Goal: Task Accomplishment & Management: Manage account settings

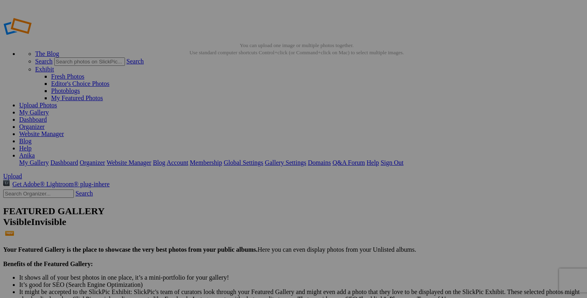
scroll to position [55, 0]
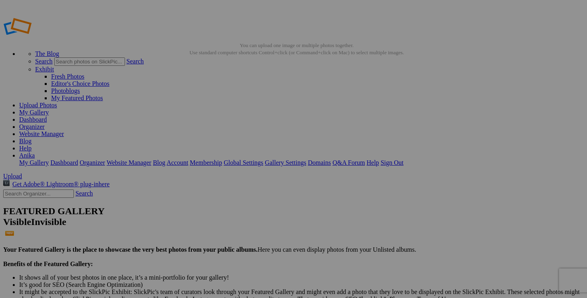
click at [47, 116] on link "Dashboard" at bounding box center [33, 119] width 28 height 7
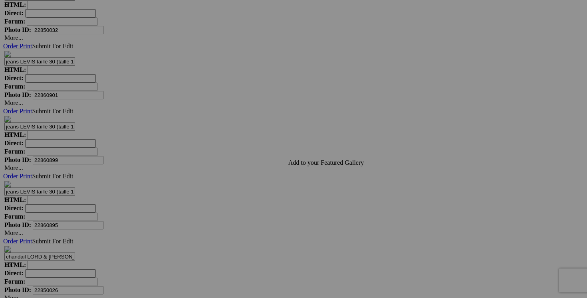
scroll to position [2763, 0]
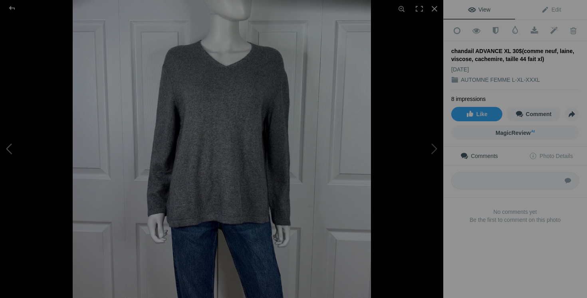
click at [17, 155] on button at bounding box center [30, 148] width 60 height 107
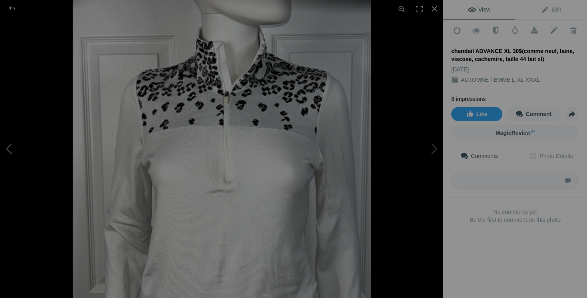
click at [17, 155] on button at bounding box center [30, 148] width 60 height 107
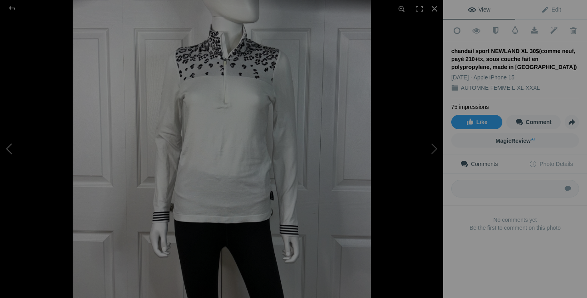
click at [22, 152] on button at bounding box center [30, 148] width 60 height 107
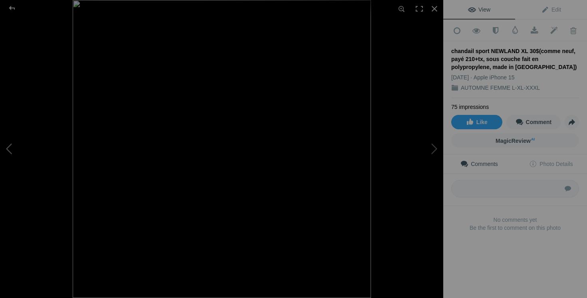
click at [22, 152] on button at bounding box center [30, 148] width 60 height 107
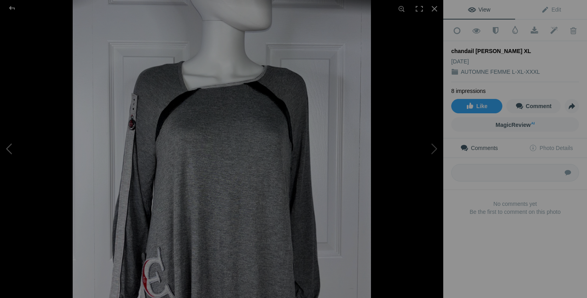
click at [22, 152] on button at bounding box center [30, 148] width 60 height 107
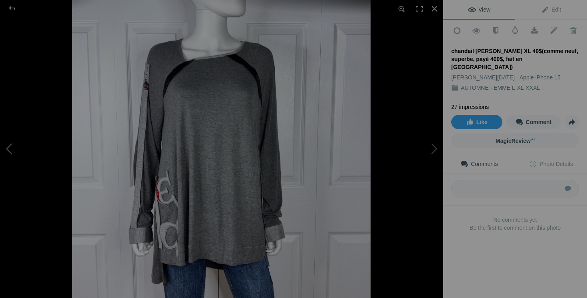
click at [20, 154] on button at bounding box center [30, 148] width 60 height 107
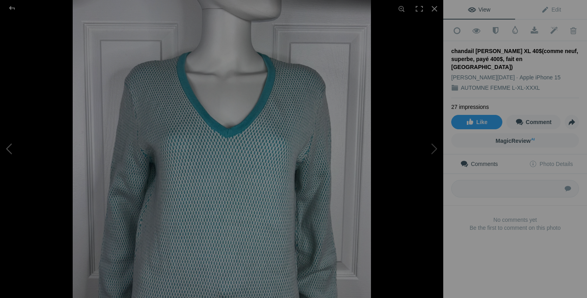
click at [20, 154] on button at bounding box center [30, 148] width 60 height 107
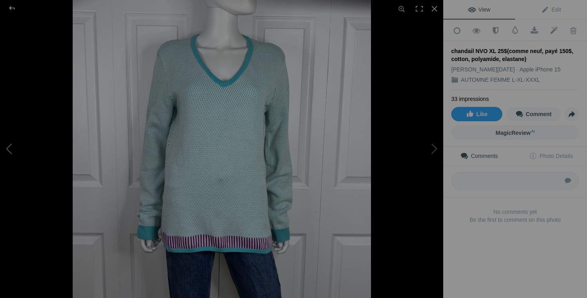
click at [7, 160] on button at bounding box center [30, 148] width 60 height 107
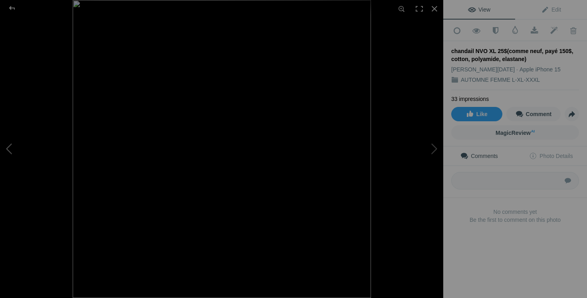
click at [7, 160] on button at bounding box center [30, 148] width 60 height 107
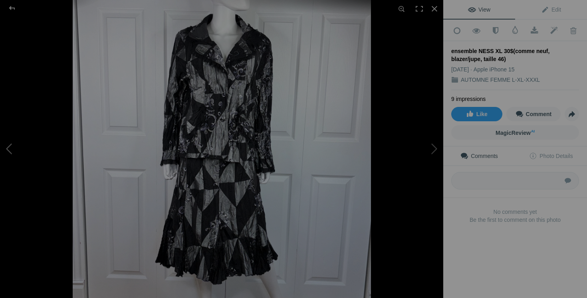
click at [8, 148] on button at bounding box center [30, 148] width 60 height 107
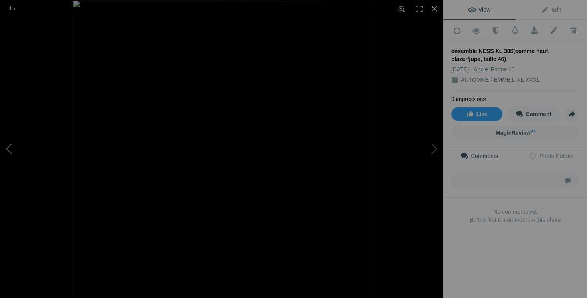
click at [8, 148] on button at bounding box center [30, 148] width 60 height 107
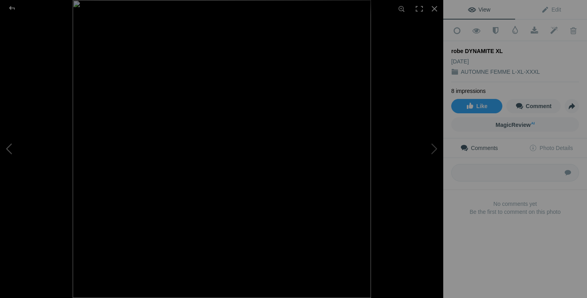
click at [8, 148] on button at bounding box center [30, 148] width 60 height 107
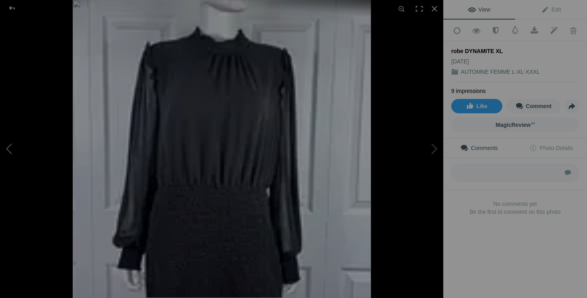
click at [8, 148] on button at bounding box center [30, 148] width 60 height 107
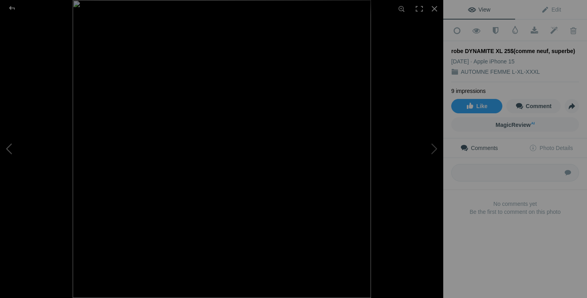
click at [15, 147] on button at bounding box center [30, 148] width 60 height 107
click at [425, 166] on button at bounding box center [413, 148] width 60 height 107
click at [432, 7] on div at bounding box center [435, 9] width 18 height 18
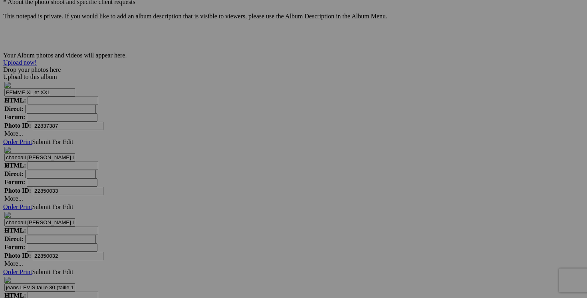
scroll to position [2506, 0]
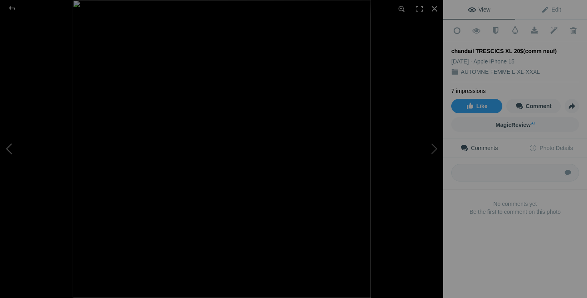
click at [23, 145] on button at bounding box center [30, 148] width 60 height 107
click at [13, 147] on button at bounding box center [30, 148] width 60 height 107
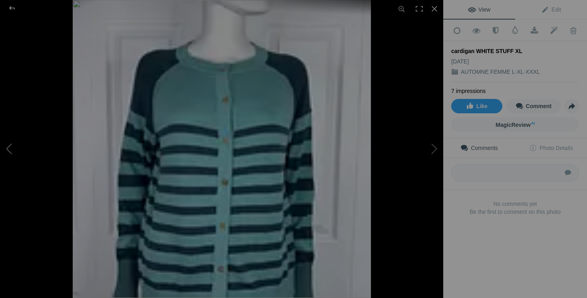
click at [13, 147] on button at bounding box center [30, 148] width 60 height 107
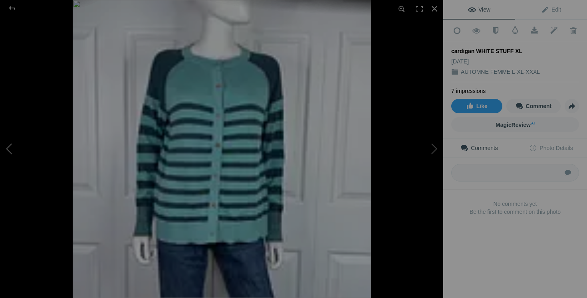
click at [13, 147] on button at bounding box center [30, 148] width 60 height 107
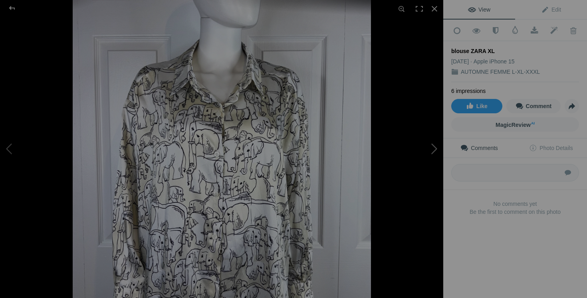
click at [420, 157] on button at bounding box center [413, 148] width 60 height 107
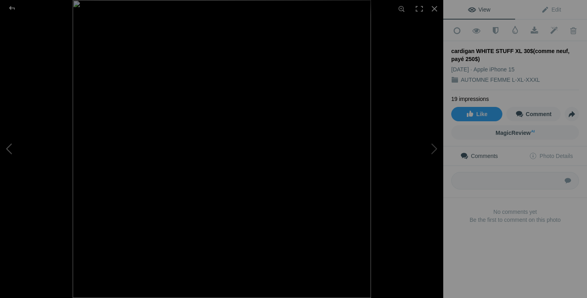
click at [19, 148] on button at bounding box center [30, 148] width 60 height 107
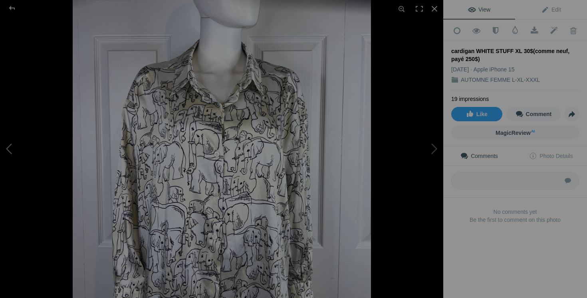
click at [19, 148] on button at bounding box center [30, 148] width 60 height 107
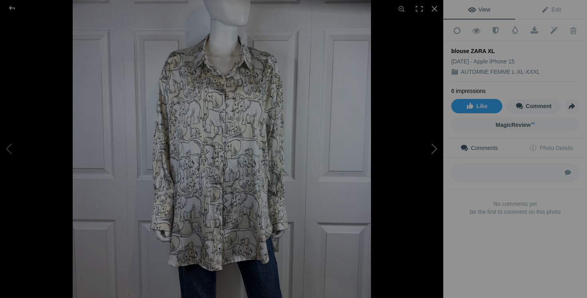
click at [435, 145] on button at bounding box center [413, 148] width 60 height 107
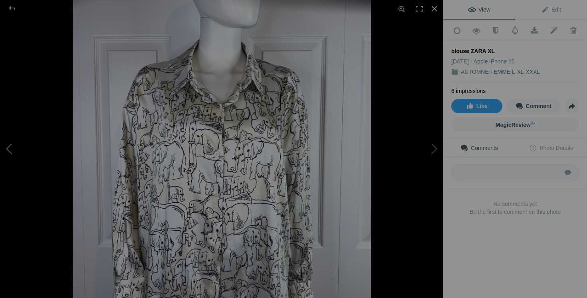
click at [8, 154] on button at bounding box center [30, 148] width 60 height 107
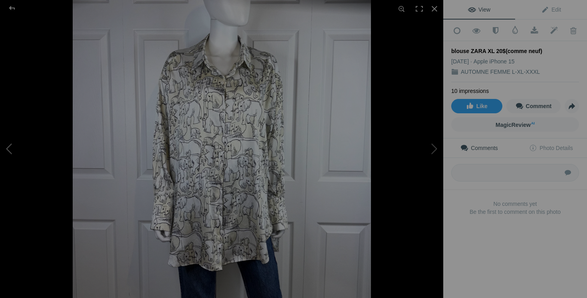
click at [16, 147] on button at bounding box center [30, 148] width 60 height 107
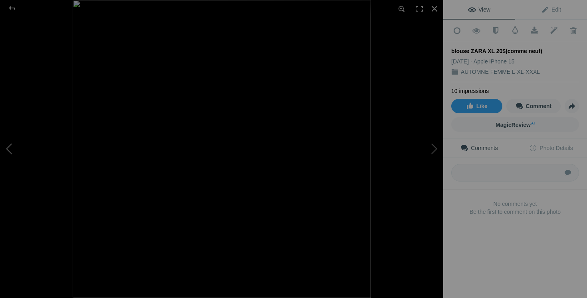
click at [16, 147] on button at bounding box center [30, 148] width 60 height 107
click at [12, 147] on button at bounding box center [30, 148] width 60 height 107
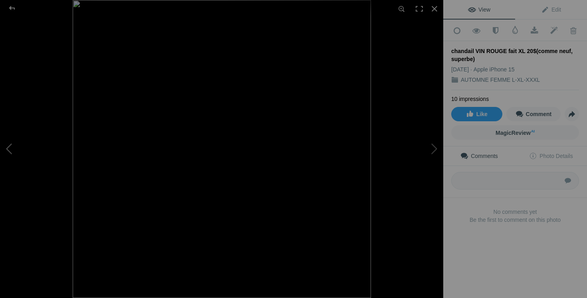
click at [25, 168] on button at bounding box center [30, 148] width 60 height 107
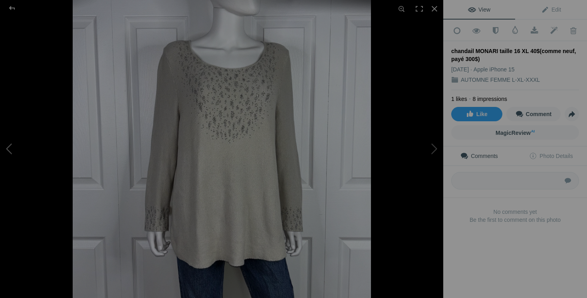
click at [16, 145] on button at bounding box center [30, 148] width 60 height 107
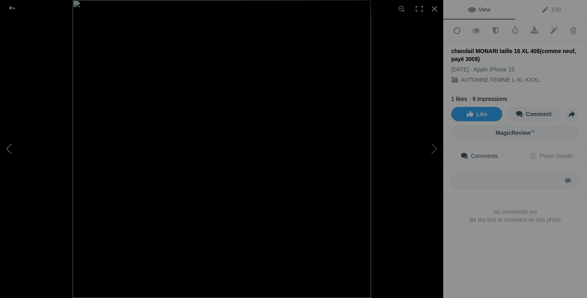
click at [16, 145] on button at bounding box center [30, 148] width 60 height 107
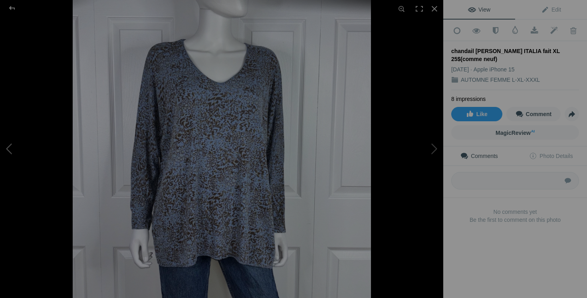
click at [16, 148] on button at bounding box center [30, 148] width 60 height 107
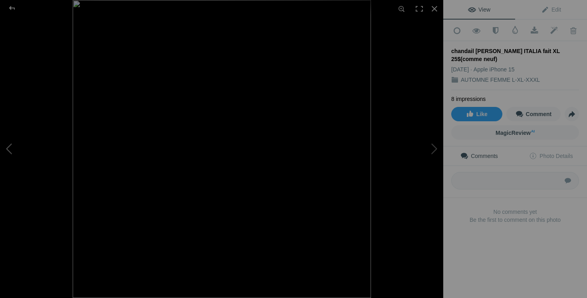
click at [16, 148] on button at bounding box center [30, 148] width 60 height 107
click at [11, 156] on button at bounding box center [30, 148] width 60 height 107
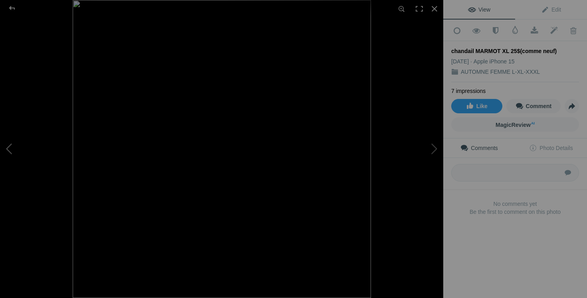
click at [37, 156] on button at bounding box center [30, 148] width 60 height 107
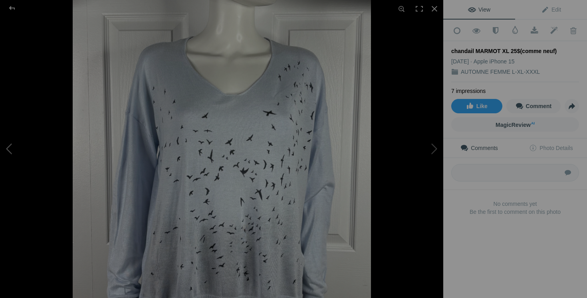
click at [37, 156] on button at bounding box center [30, 148] width 60 height 107
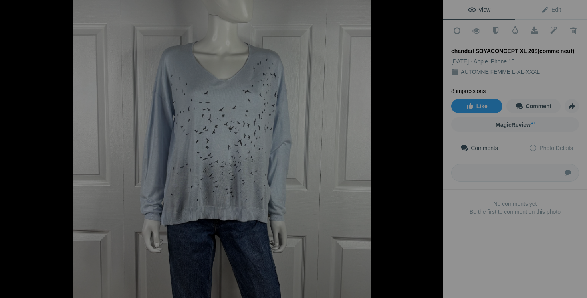
click at [37, 156] on button at bounding box center [30, 148] width 60 height 107
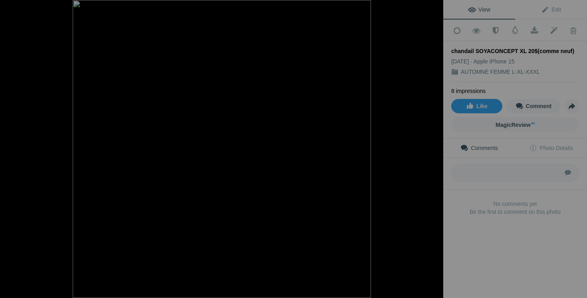
click at [37, 156] on button at bounding box center [30, 148] width 60 height 107
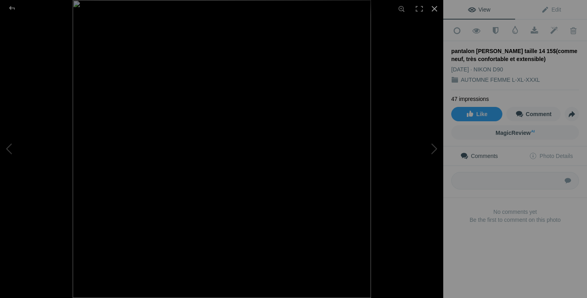
click at [434, 10] on div at bounding box center [435, 9] width 18 height 18
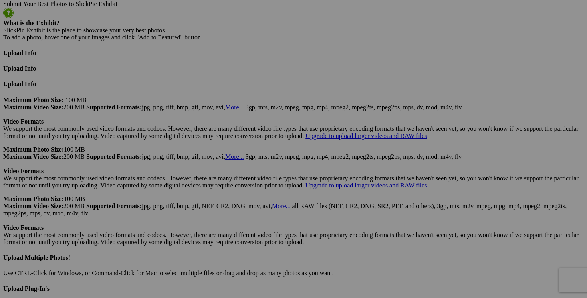
scroll to position [0, 101]
drag, startPoint x: 523, startPoint y: 224, endPoint x: 535, endPoint y: 224, distance: 11.6
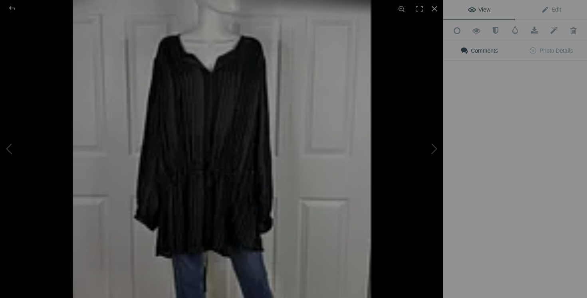
type input "pantalon MELANIE LYNE taille 14 15$(comme neuf, très confortable et extensible,…"
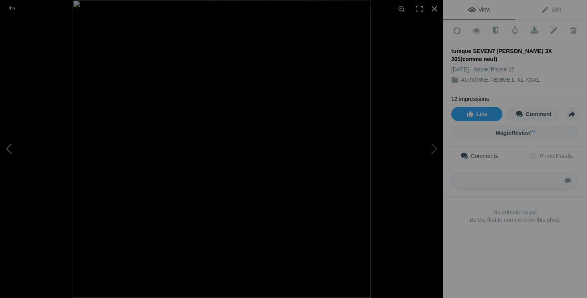
click at [10, 146] on button at bounding box center [30, 148] width 60 height 107
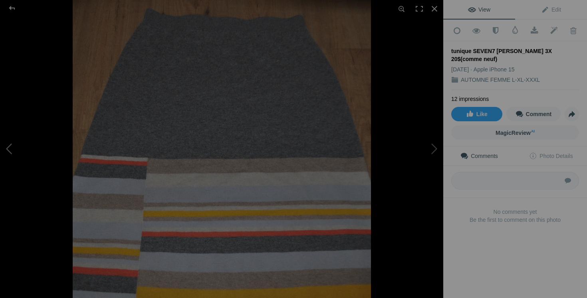
click at [10, 146] on button at bounding box center [30, 148] width 60 height 107
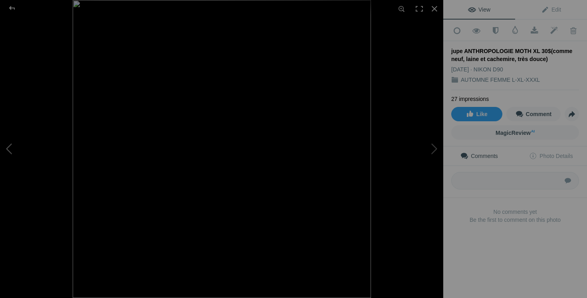
click at [7, 140] on button at bounding box center [30, 148] width 60 height 107
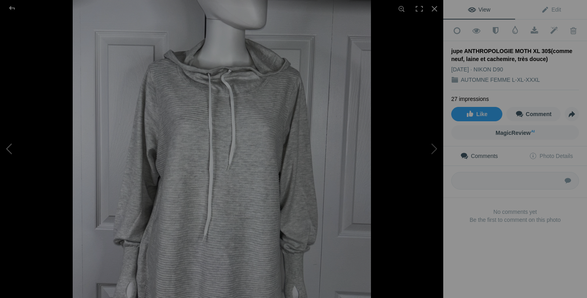
click at [7, 140] on button at bounding box center [30, 148] width 60 height 107
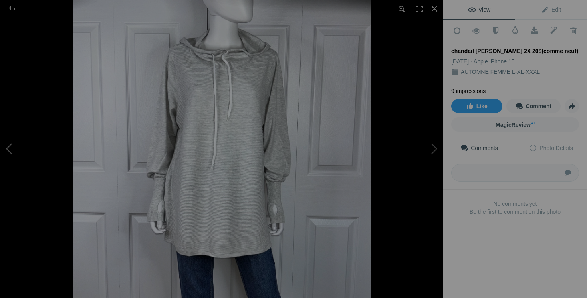
click at [10, 149] on button at bounding box center [30, 148] width 60 height 107
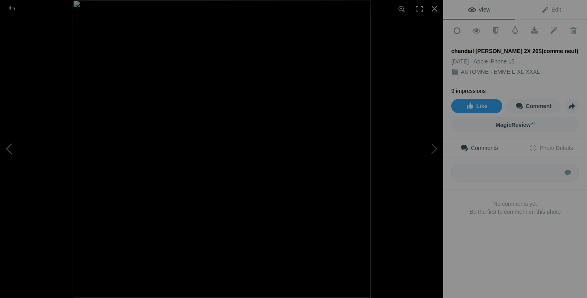
click at [10, 149] on button at bounding box center [30, 148] width 60 height 107
click at [15, 154] on button at bounding box center [30, 148] width 60 height 107
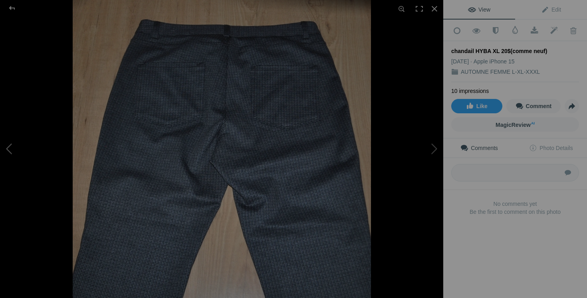
click at [15, 154] on button at bounding box center [30, 148] width 60 height 107
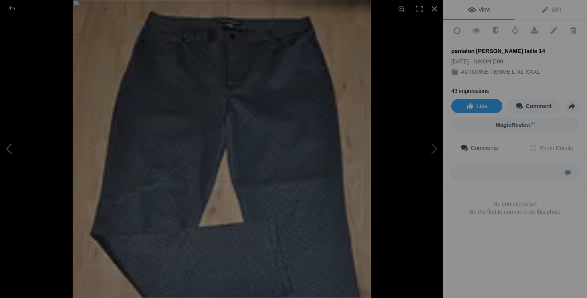
click at [15, 154] on button at bounding box center [30, 148] width 60 height 107
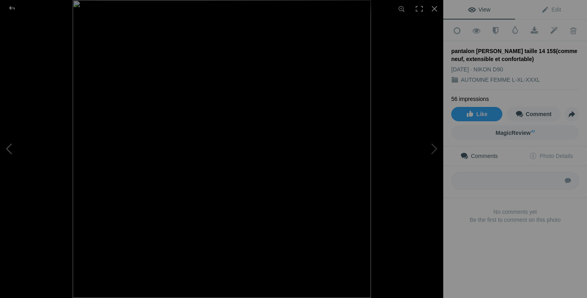
click at [12, 154] on button at bounding box center [30, 148] width 60 height 107
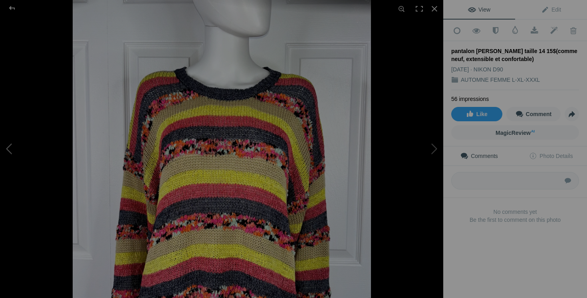
click at [12, 154] on button at bounding box center [30, 148] width 60 height 107
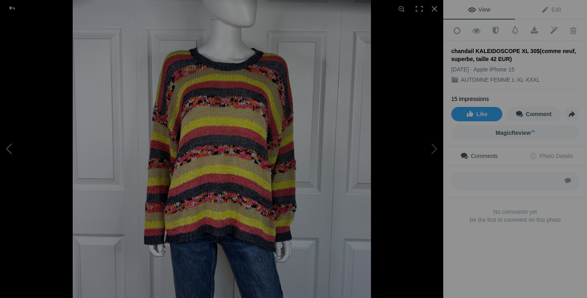
click at [16, 147] on button at bounding box center [30, 148] width 60 height 107
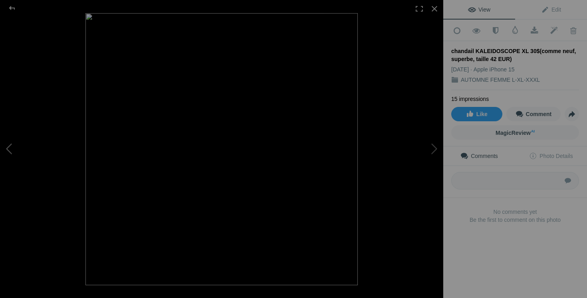
click at [16, 147] on button at bounding box center [30, 148] width 60 height 107
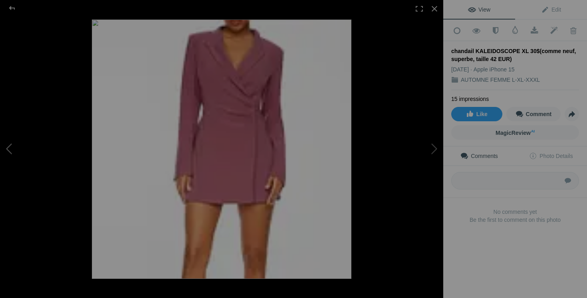
click at [16, 147] on button at bounding box center [30, 148] width 60 height 107
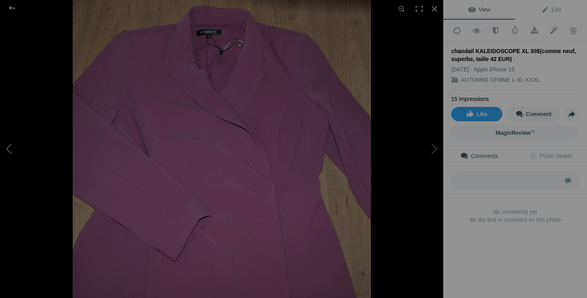
click at [16, 147] on button at bounding box center [30, 148] width 60 height 107
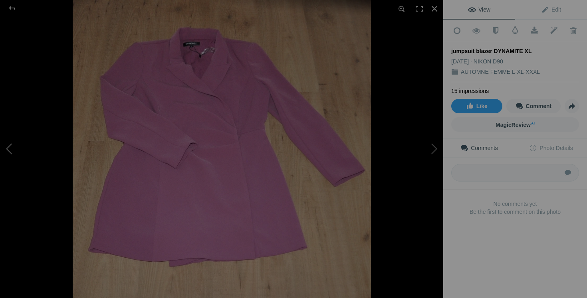
click at [16, 147] on button at bounding box center [30, 148] width 60 height 107
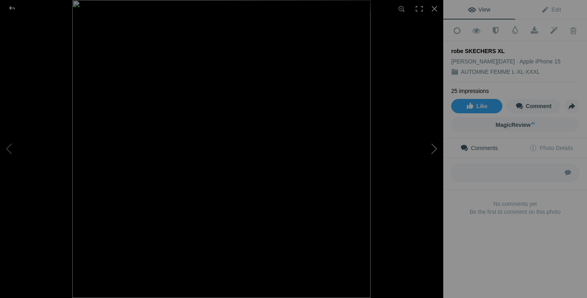
click at [429, 153] on button at bounding box center [413, 148] width 60 height 107
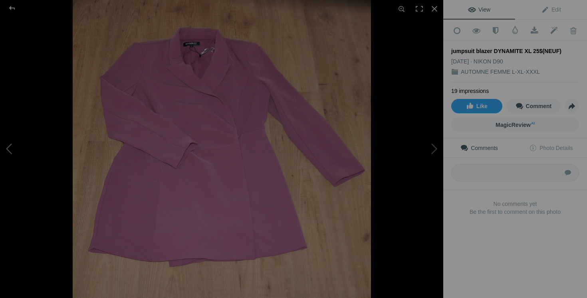
click at [24, 157] on button at bounding box center [30, 148] width 60 height 107
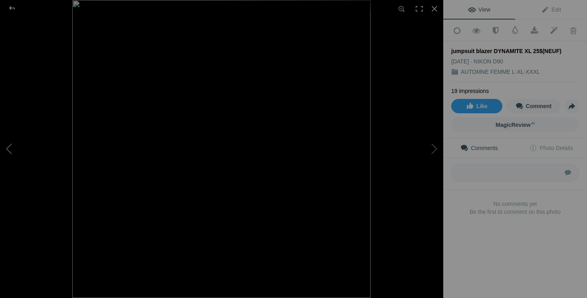
click at [24, 157] on button at bounding box center [30, 148] width 60 height 107
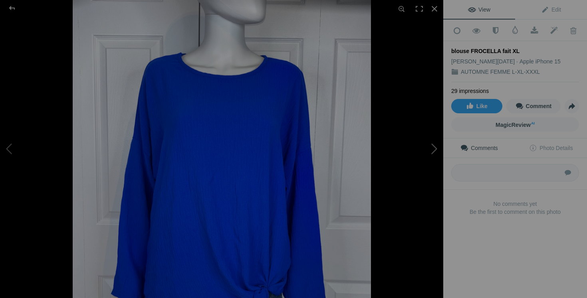
click at [426, 151] on button at bounding box center [413, 148] width 60 height 107
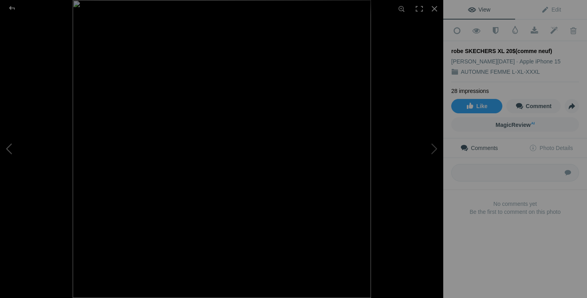
click at [28, 150] on button at bounding box center [30, 148] width 60 height 107
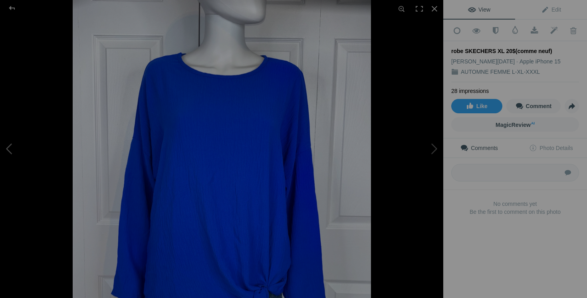
click at [28, 150] on button at bounding box center [30, 148] width 60 height 107
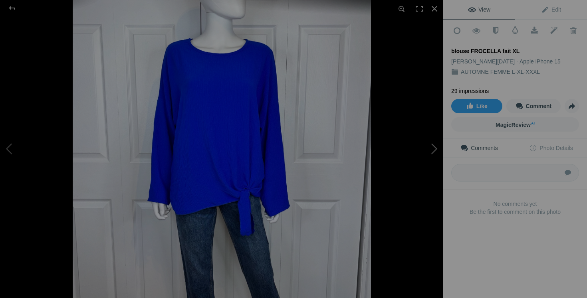
click at [436, 141] on button at bounding box center [413, 148] width 60 height 107
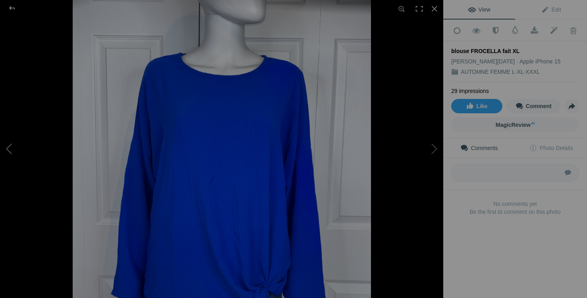
click at [26, 145] on button at bounding box center [30, 148] width 60 height 107
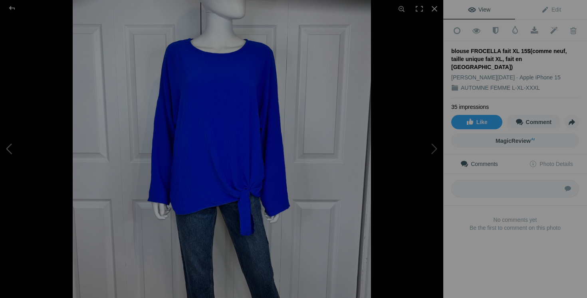
click at [4, 149] on button at bounding box center [30, 148] width 60 height 107
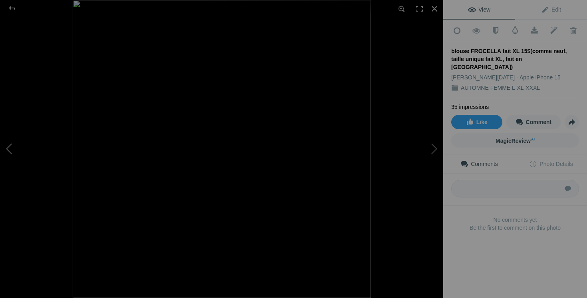
click at [4, 149] on button at bounding box center [30, 148] width 60 height 107
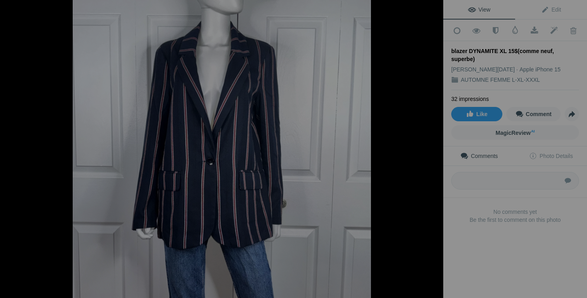
click at [4, 149] on button at bounding box center [30, 148] width 60 height 107
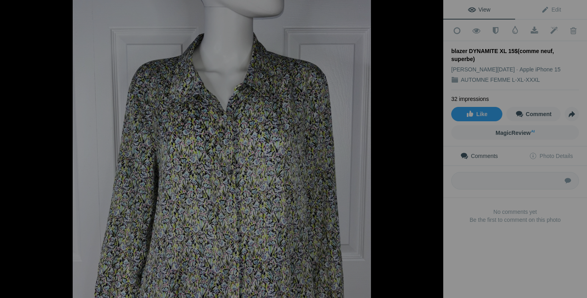
click at [4, 149] on button at bounding box center [30, 148] width 60 height 107
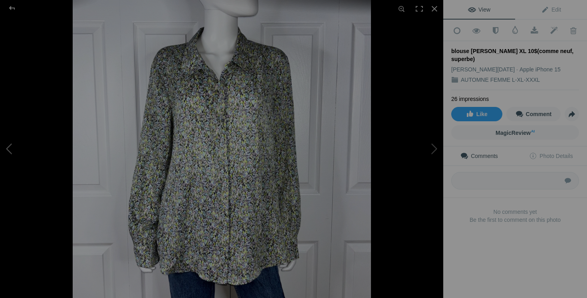
click at [8, 145] on button at bounding box center [30, 148] width 60 height 107
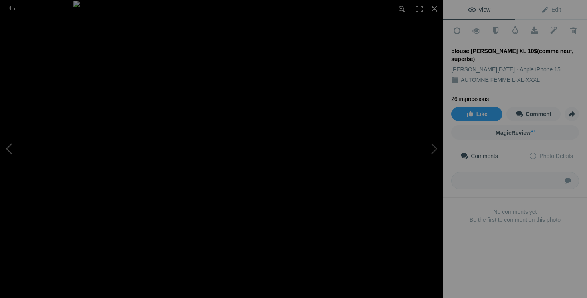
click at [8, 145] on button at bounding box center [30, 148] width 60 height 107
click at [9, 150] on button at bounding box center [30, 148] width 60 height 107
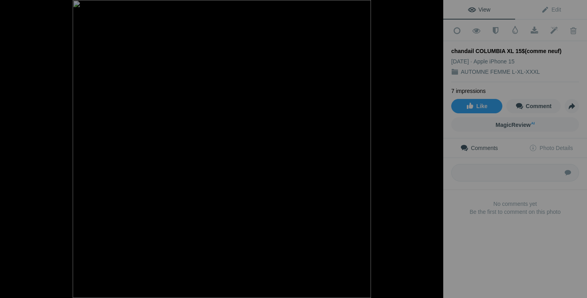
click at [9, 150] on button at bounding box center [30, 148] width 60 height 107
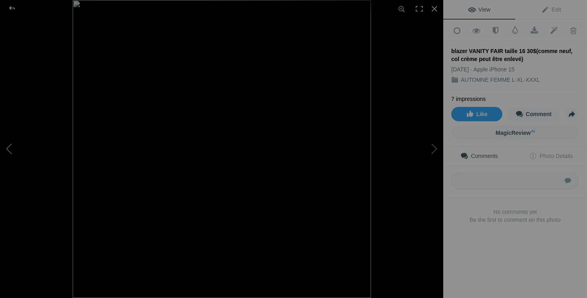
click at [26, 149] on button at bounding box center [30, 148] width 60 height 107
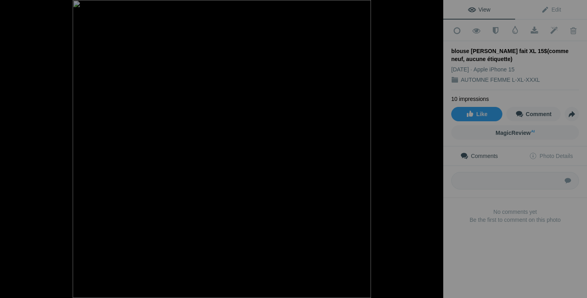
click at [26, 149] on button at bounding box center [30, 148] width 60 height 107
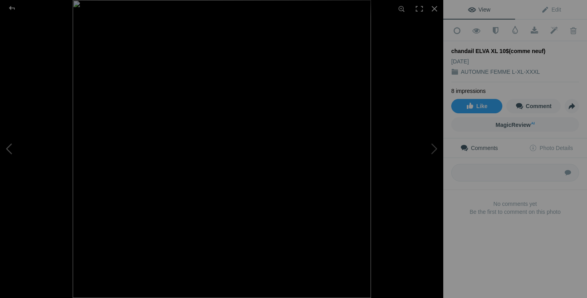
click at [21, 146] on button at bounding box center [30, 148] width 60 height 107
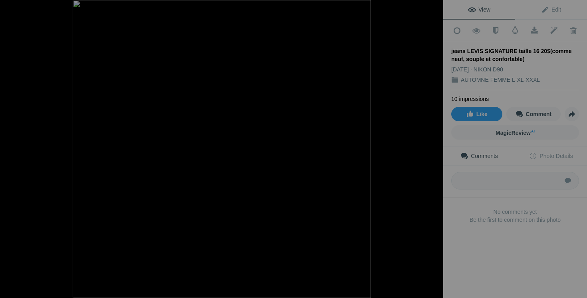
click at [21, 146] on button at bounding box center [30, 148] width 60 height 107
click at [19, 168] on button at bounding box center [30, 148] width 60 height 107
click at [14, 167] on button at bounding box center [30, 148] width 60 height 107
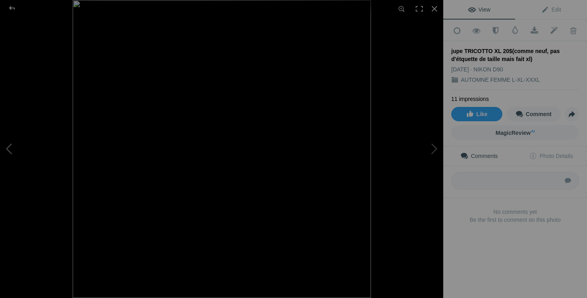
click at [14, 167] on button at bounding box center [30, 148] width 60 height 107
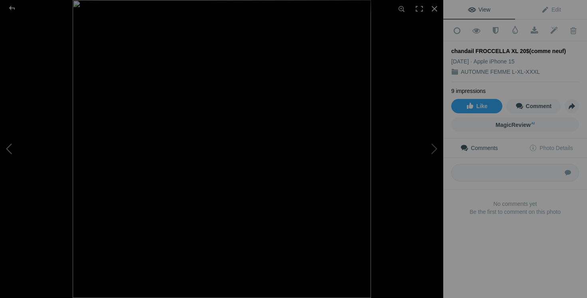
click at [11, 158] on button at bounding box center [30, 148] width 60 height 107
click at [10, 155] on button at bounding box center [30, 148] width 60 height 107
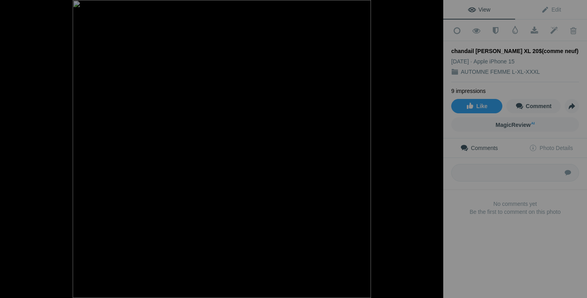
click at [10, 155] on button at bounding box center [30, 148] width 60 height 107
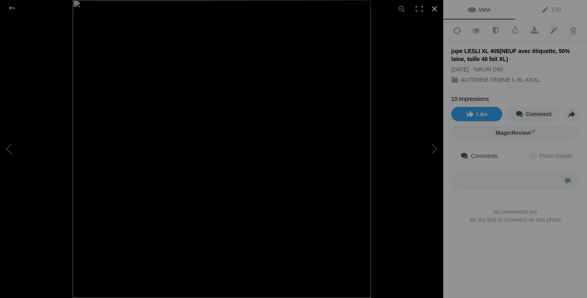
click at [433, 7] on div at bounding box center [435, 9] width 18 height 18
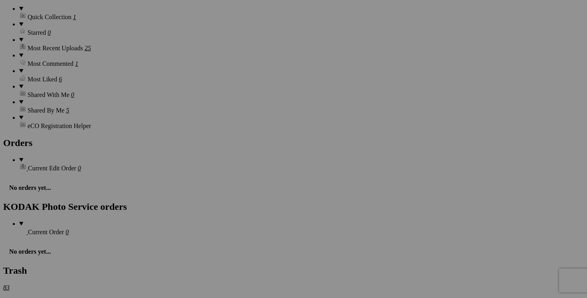
scroll to position [0, 73]
drag, startPoint x: 511, startPoint y: 257, endPoint x: 554, endPoint y: 257, distance: 42.7
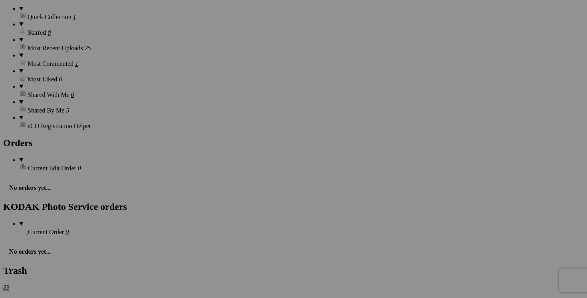
type input "jupe LESLI XL 40$(NEUF avec étiquette, 50% laine, taille 48 fait XL, payé 150$)"
